Goal: Transaction & Acquisition: Purchase product/service

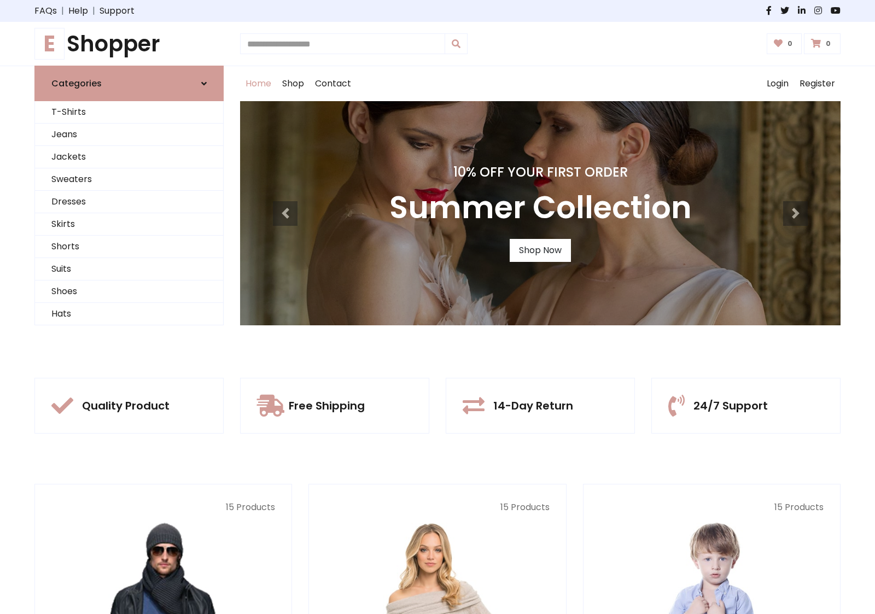
click at [438, 307] on div "10% Off Your First Order Summer Collection Shop Now" at bounding box center [540, 213] width 601 height 224
click at [540, 250] on link "Shop Now" at bounding box center [540, 250] width 61 height 23
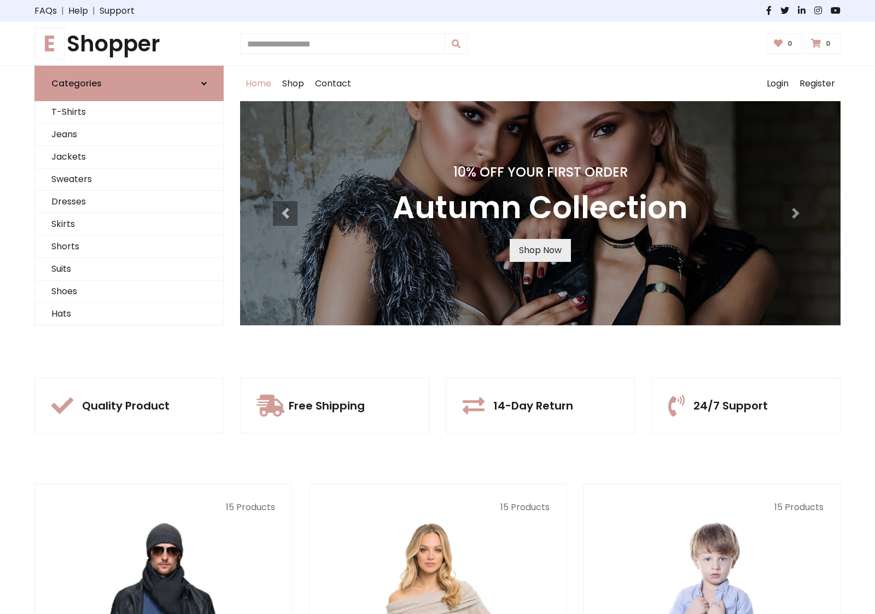
click at [540, 250] on link "Shop Now" at bounding box center [540, 250] width 61 height 23
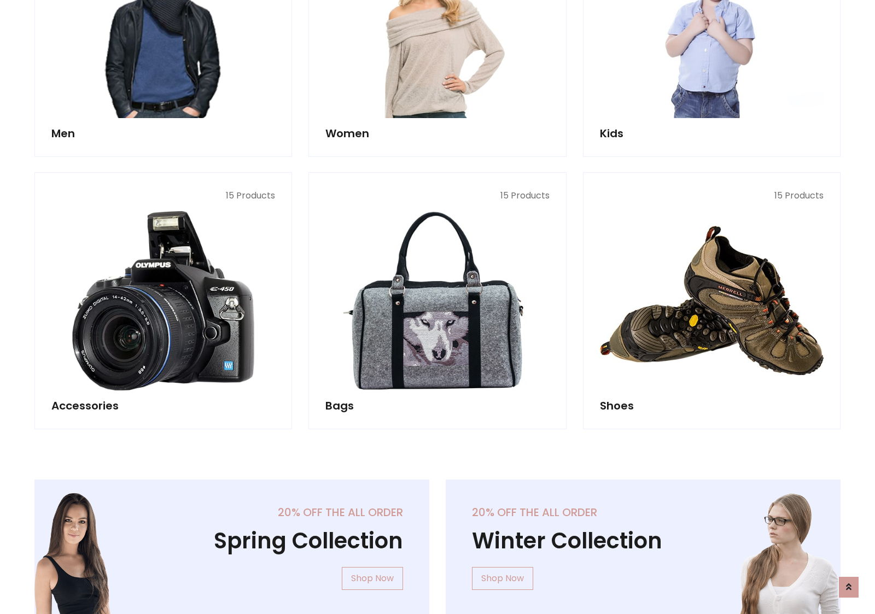
scroll to position [1091, 0]
